Goal: Check status: Check status

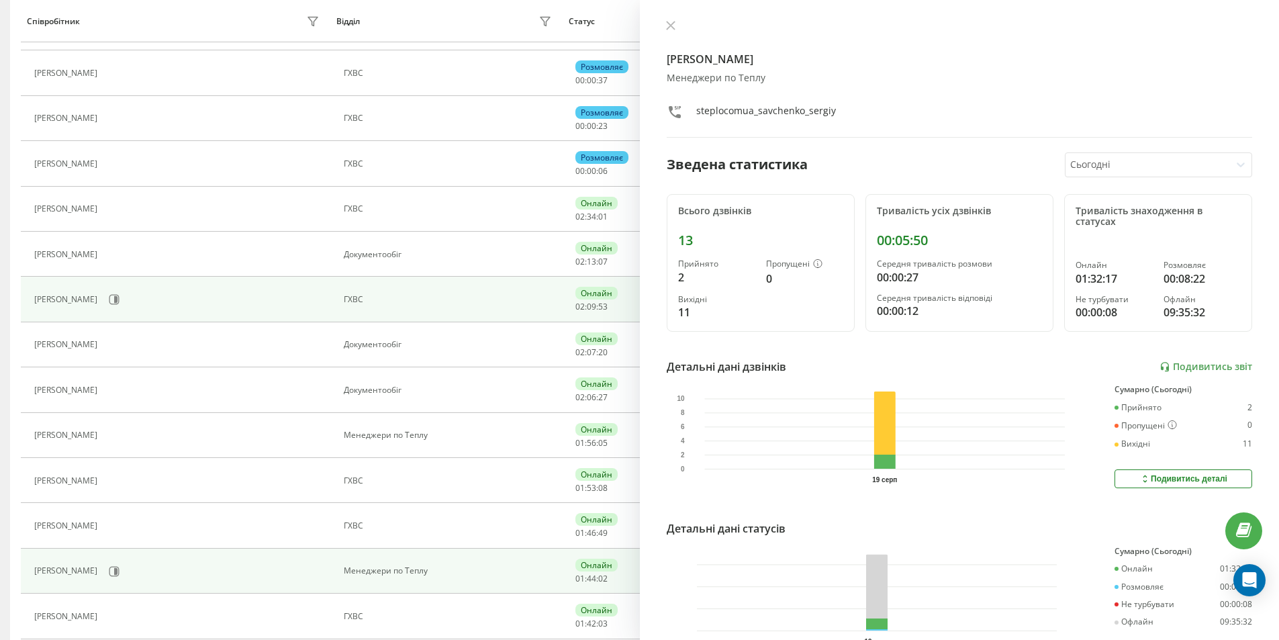
scroll to position [269, 0]
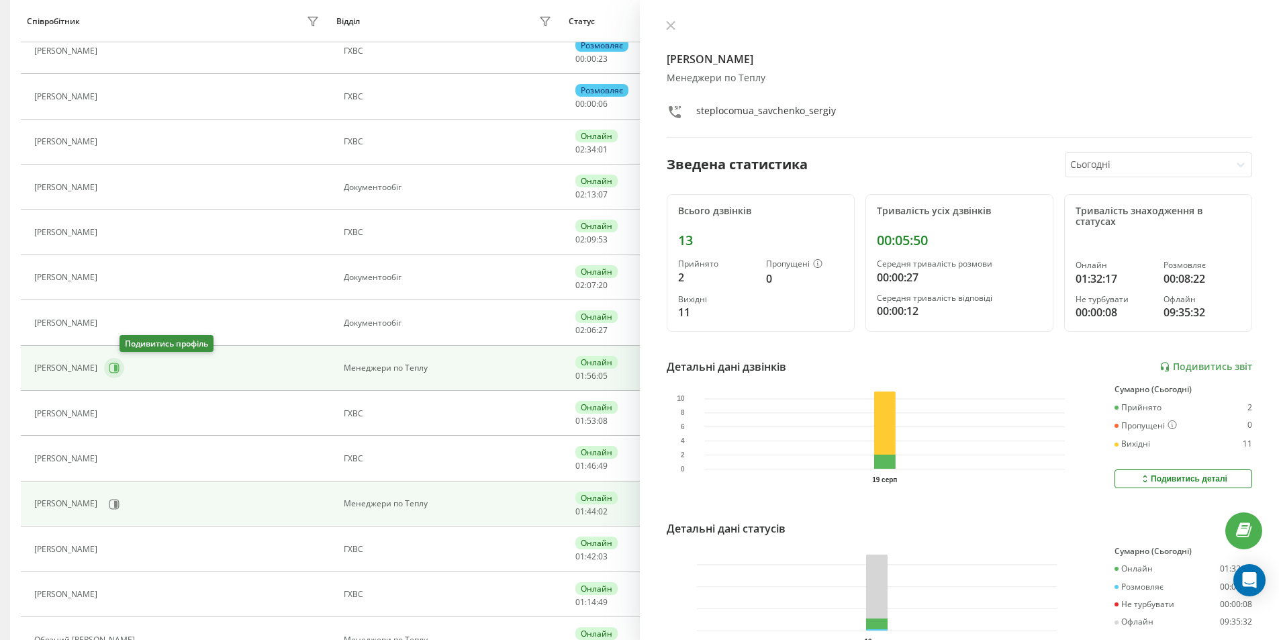
click at [135, 332] on div "[PERSON_NAME]" at bounding box center [178, 323] width 289 height 19
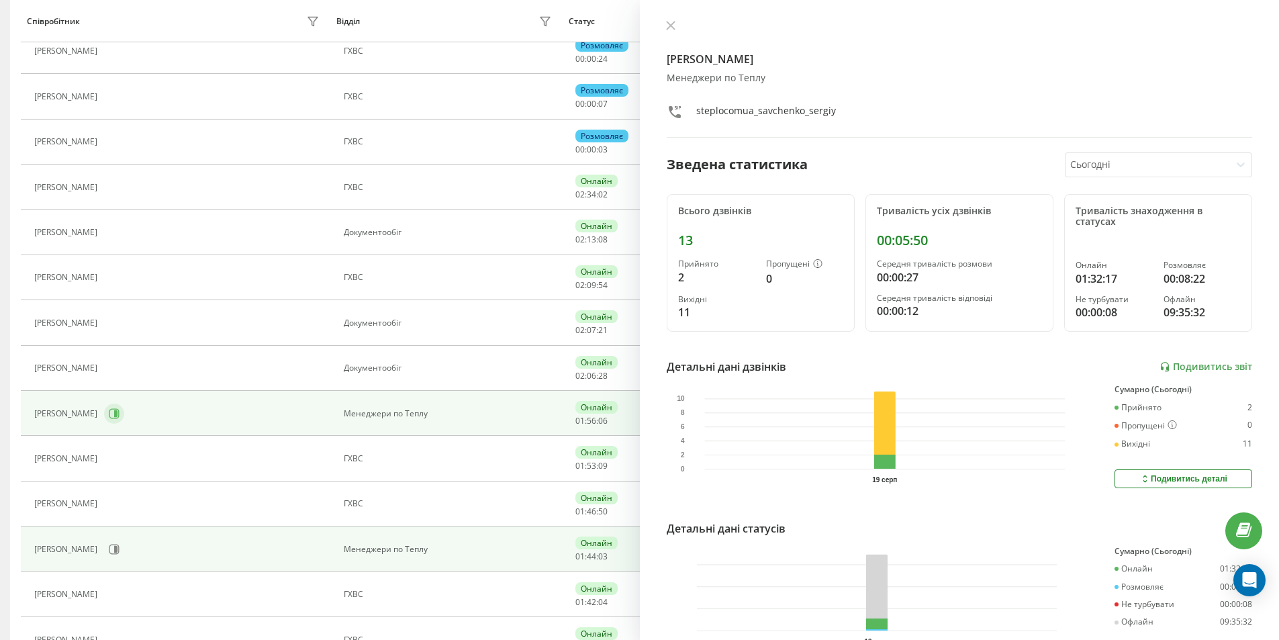
click at [124, 414] on button at bounding box center [114, 414] width 20 height 20
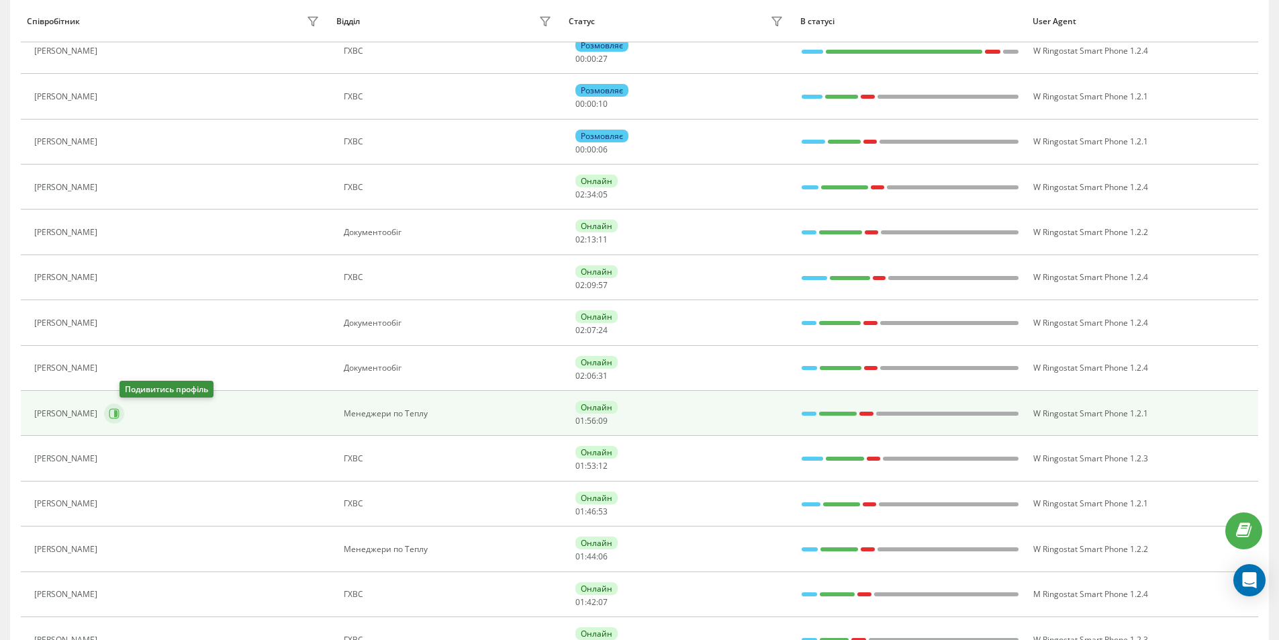
click at [120, 416] on icon at bounding box center [114, 413] width 11 height 11
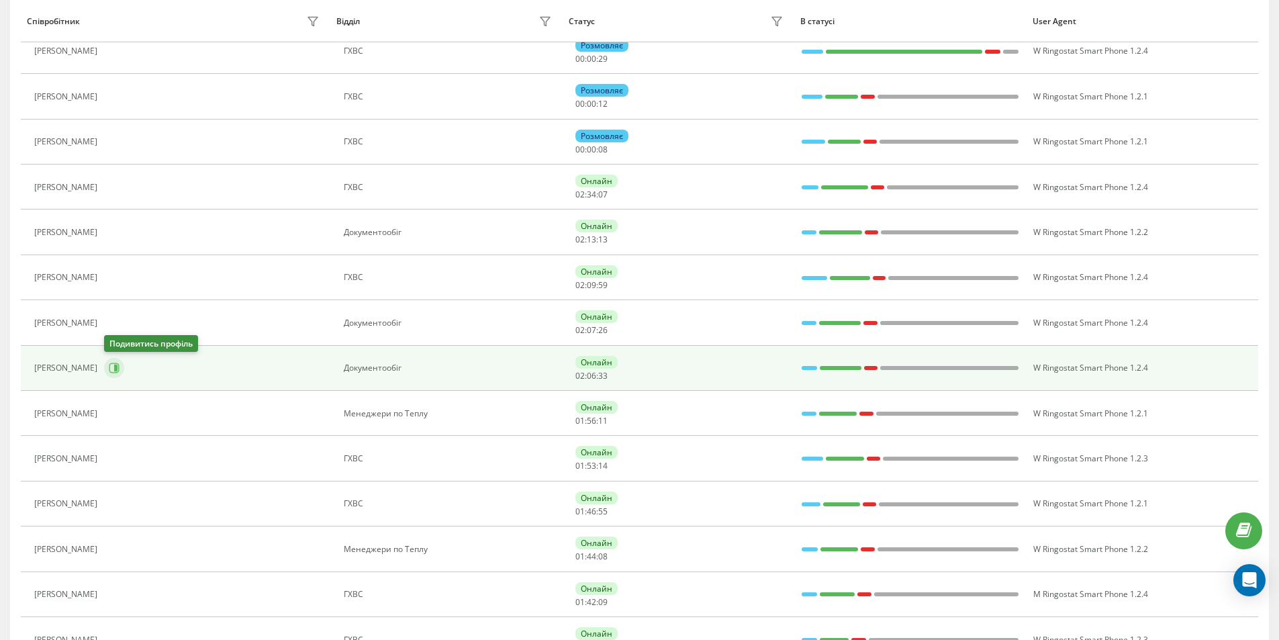
click at [119, 367] on icon at bounding box center [114, 368] width 10 height 10
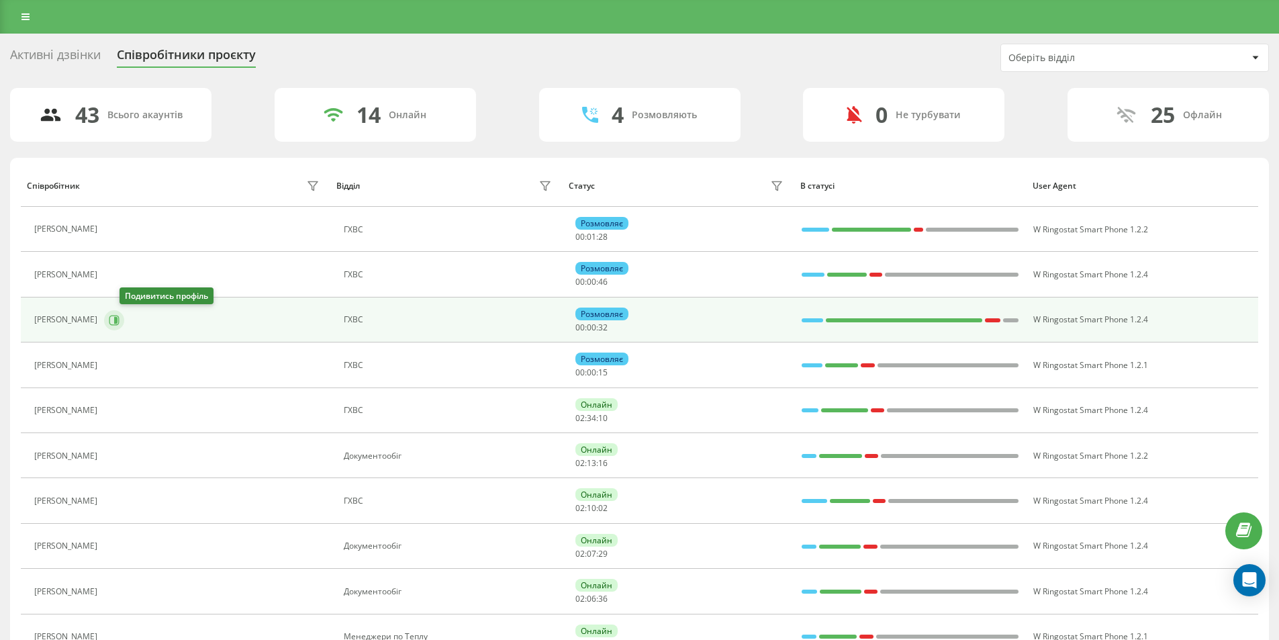
click at [117, 321] on icon at bounding box center [115, 319] width 3 height 7
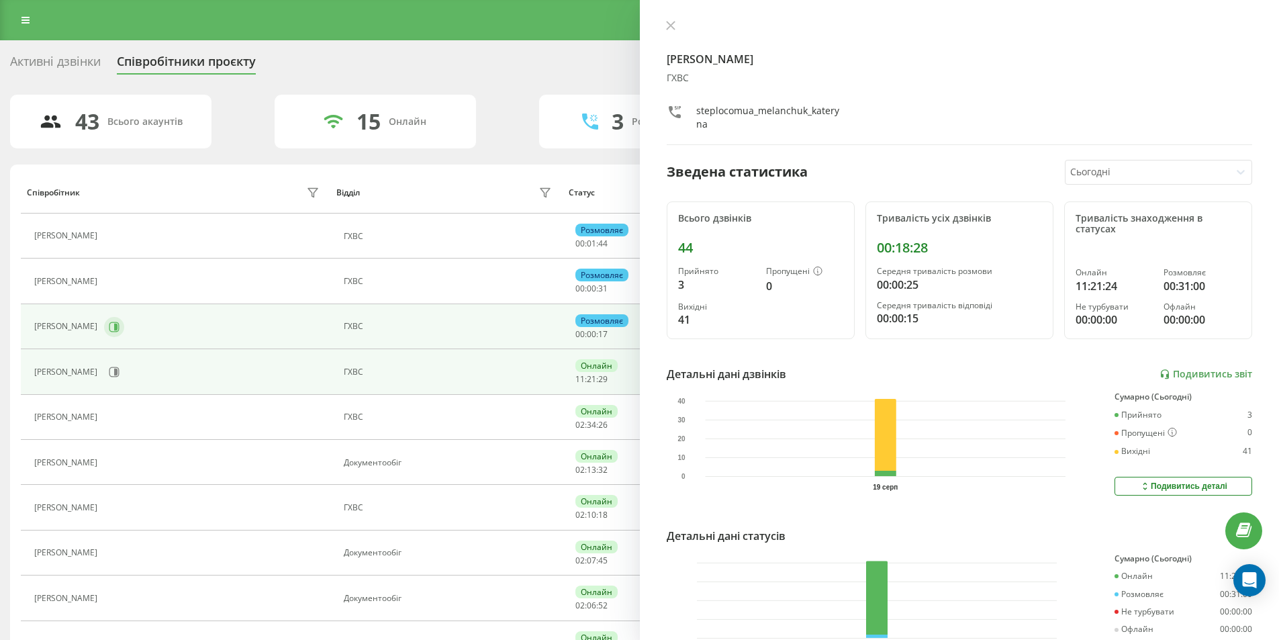
click at [112, 327] on icon at bounding box center [114, 327] width 11 height 11
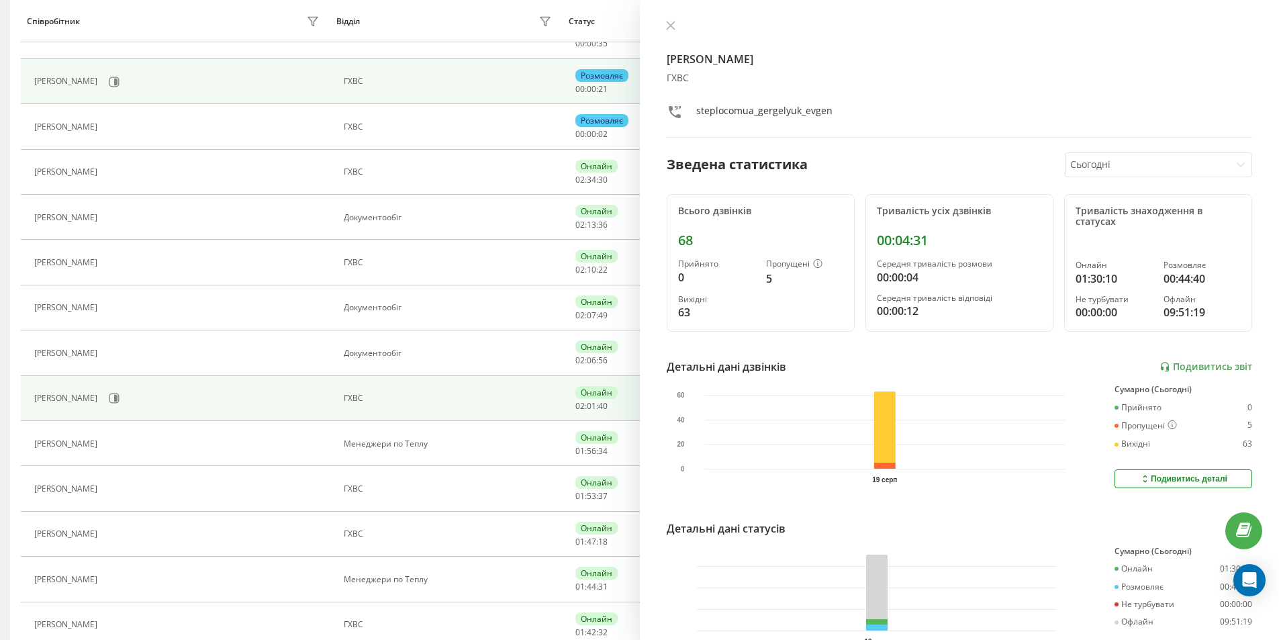
scroll to position [269, 0]
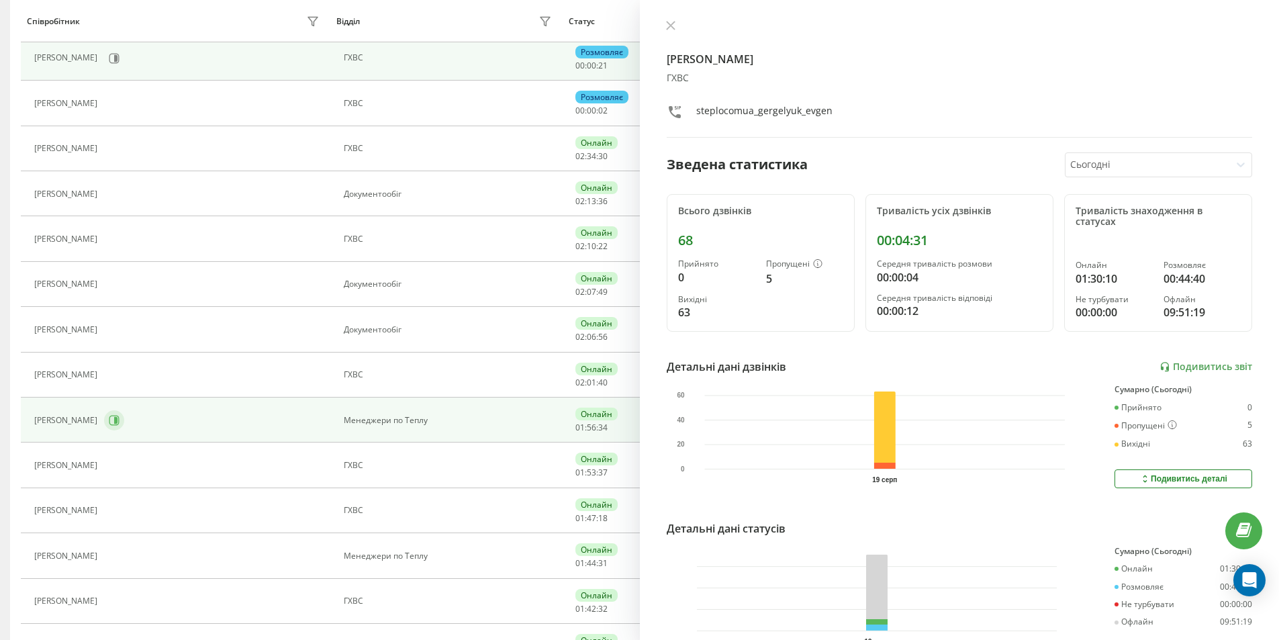
click at [124, 426] on button at bounding box center [114, 420] width 20 height 20
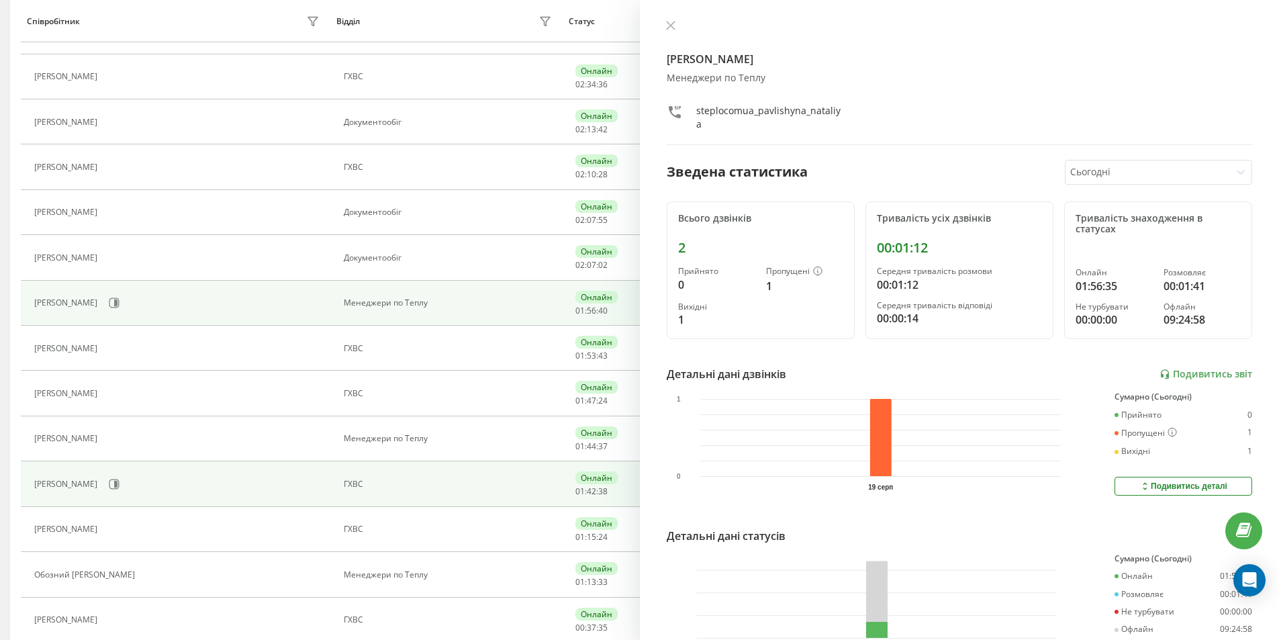
scroll to position [403, 0]
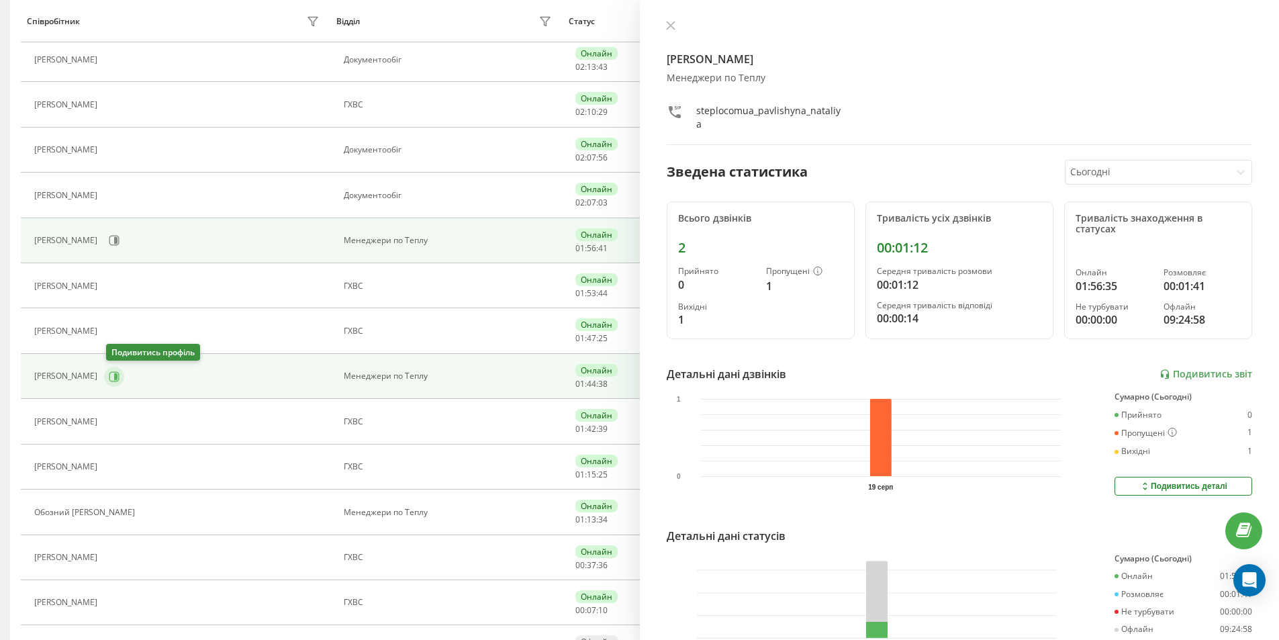
click at [120, 377] on icon at bounding box center [114, 376] width 11 height 11
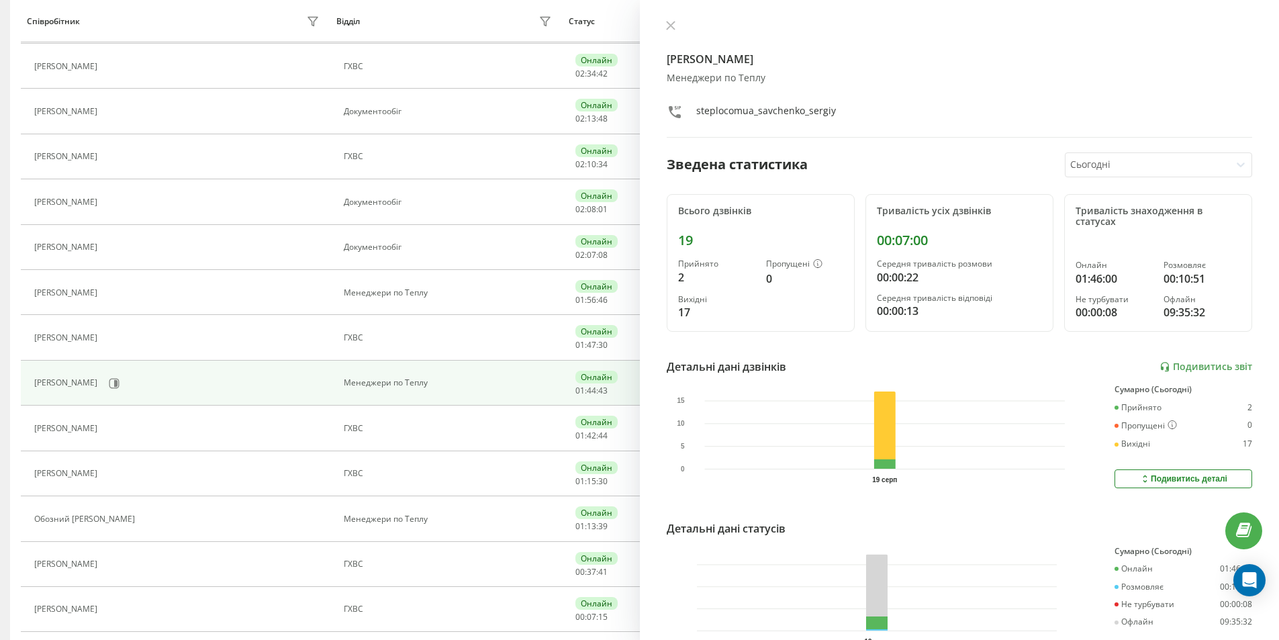
scroll to position [467, 0]
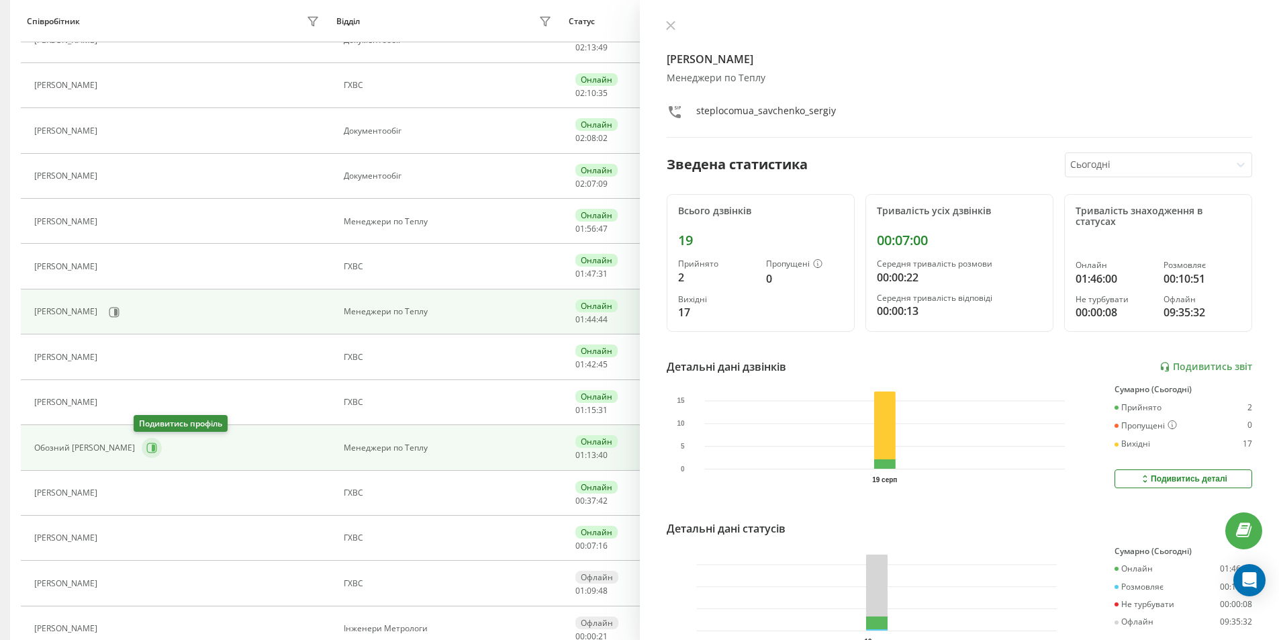
click at [146, 445] on icon at bounding box center [151, 447] width 11 height 11
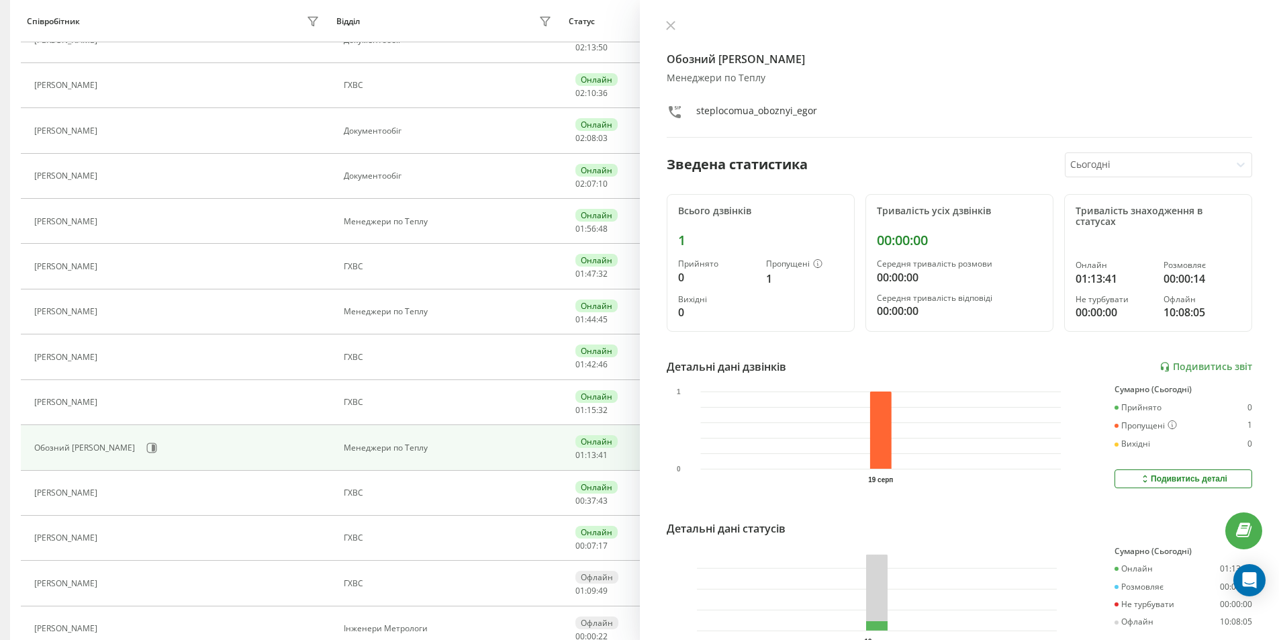
scroll to position [422, 0]
